Goal: Navigation & Orientation: Find specific page/section

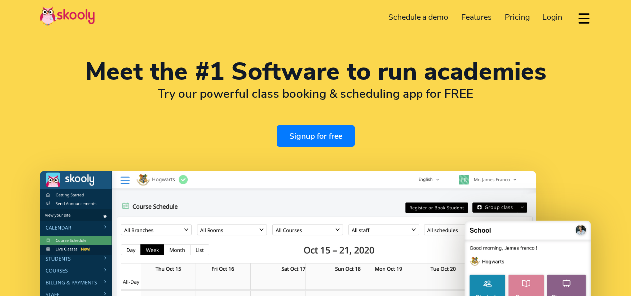
select select "en"
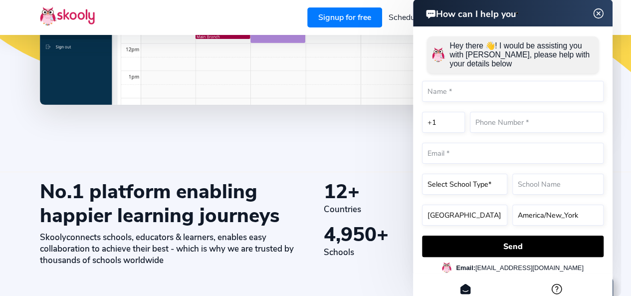
scroll to position [349, 0]
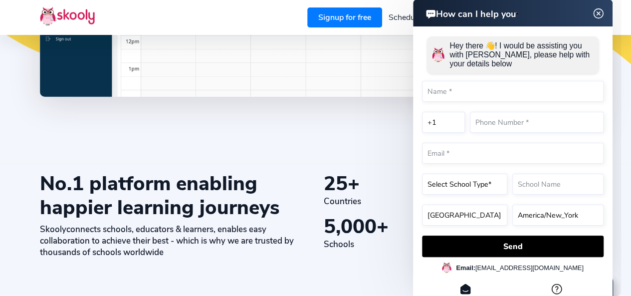
click at [601, 16] on img at bounding box center [598, 13] width 19 height 12
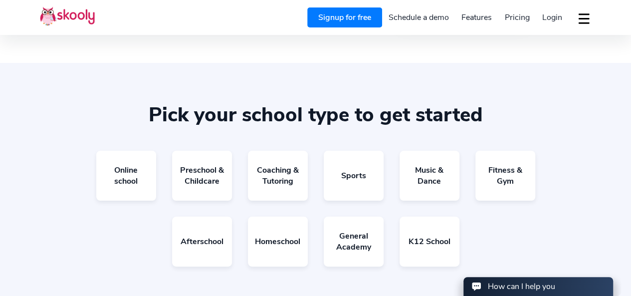
scroll to position [1447, 0]
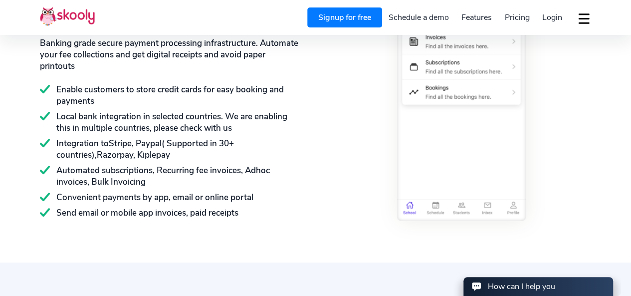
click at [520, 17] on span "Pricing" at bounding box center [517, 17] width 25 height 11
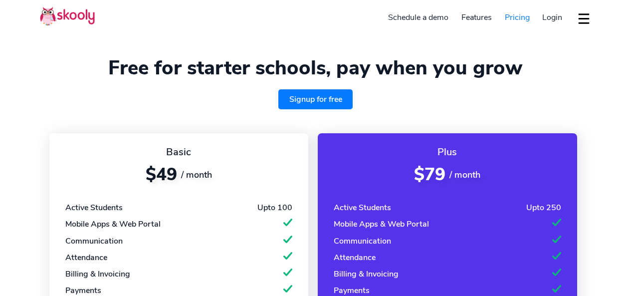
select select "en"
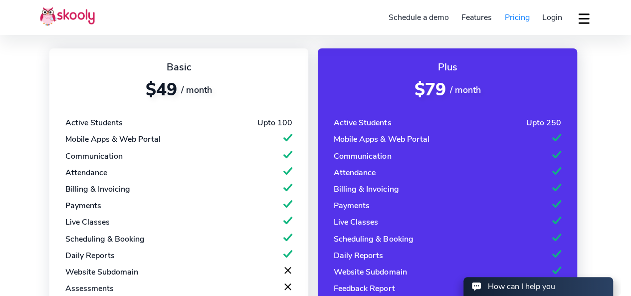
scroll to position [100, 0]
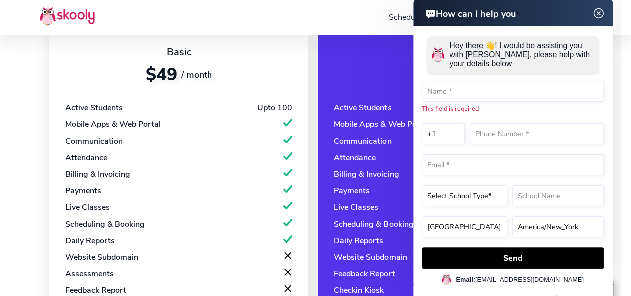
click at [601, 13] on img at bounding box center [598, 13] width 19 height 12
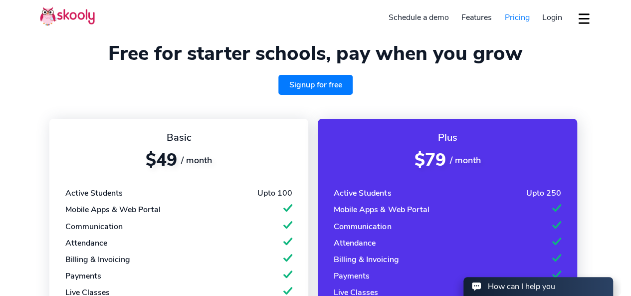
scroll to position [0, 0]
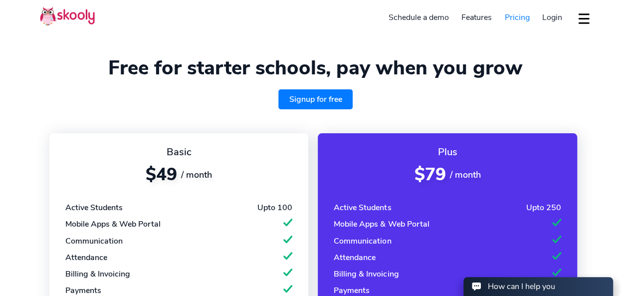
click at [585, 20] on button "dropdown menu" at bounding box center [584, 18] width 14 height 23
